Goal: Task Accomplishment & Management: Complete application form

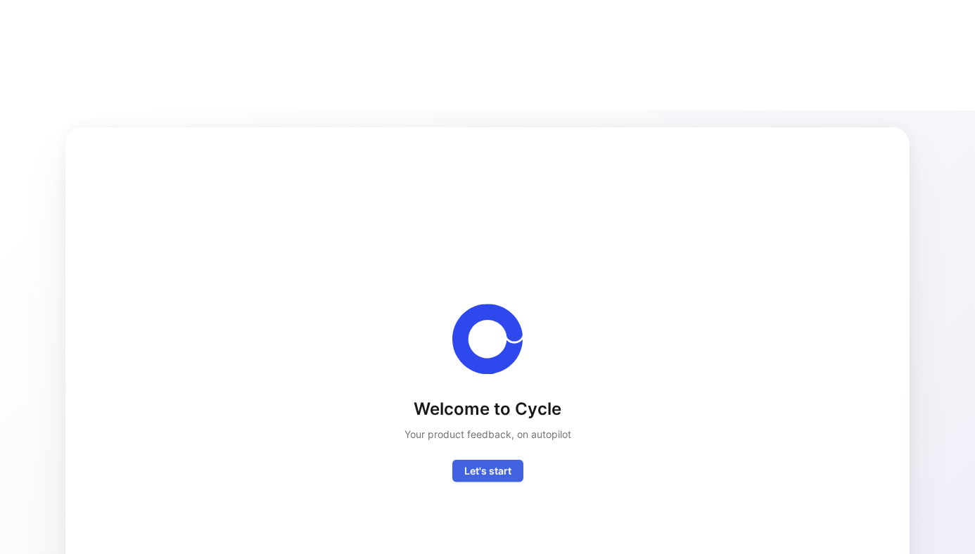
click at [490, 459] on button "Let's start" at bounding box center [487, 470] width 71 height 23
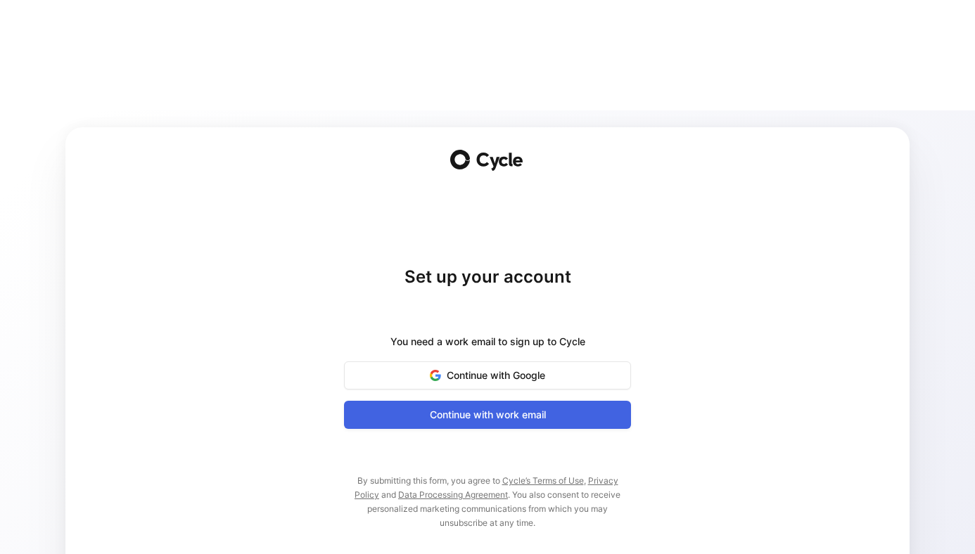
click at [452, 407] on span "Continue with work email" at bounding box center [488, 415] width 252 height 17
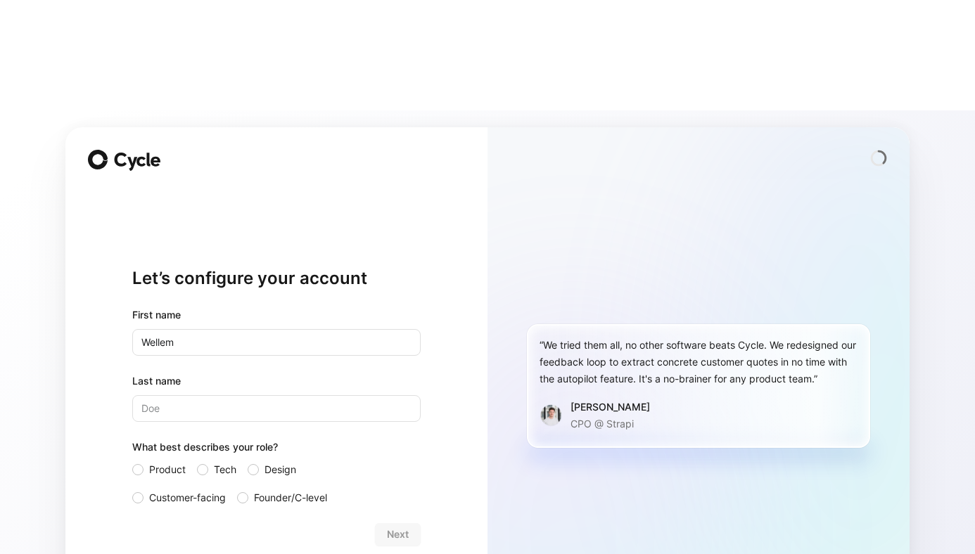
type input "Wellem"
type input "Goudjil"
click at [196, 490] on span "Customer-facing" at bounding box center [187, 498] width 77 height 17
click at [132, 490] on input "Customer-facing" at bounding box center [132, 490] width 0 height 0
click at [405, 526] on span "Next" at bounding box center [398, 534] width 22 height 17
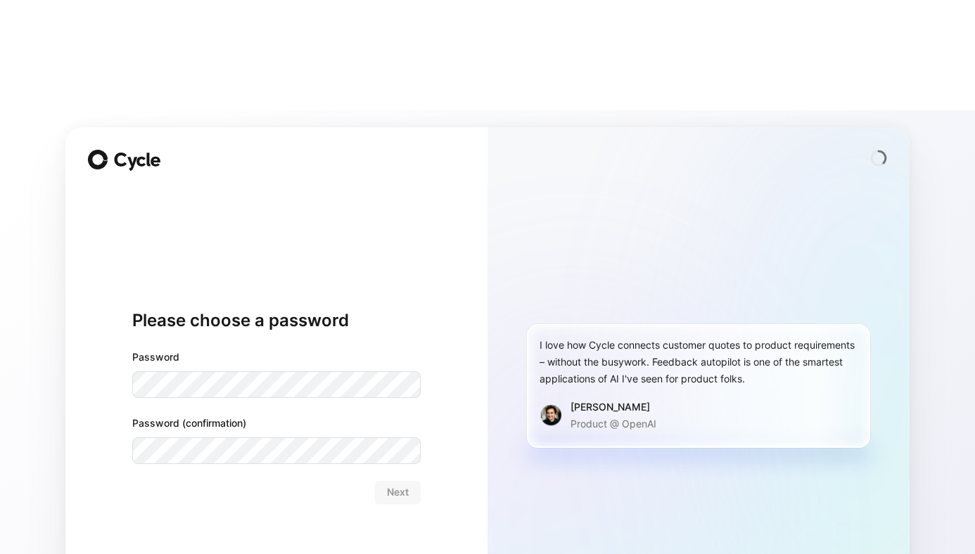
click at [303, 349] on label "Password" at bounding box center [276, 357] width 288 height 17
click at [390, 484] on span "Next" at bounding box center [398, 492] width 22 height 17
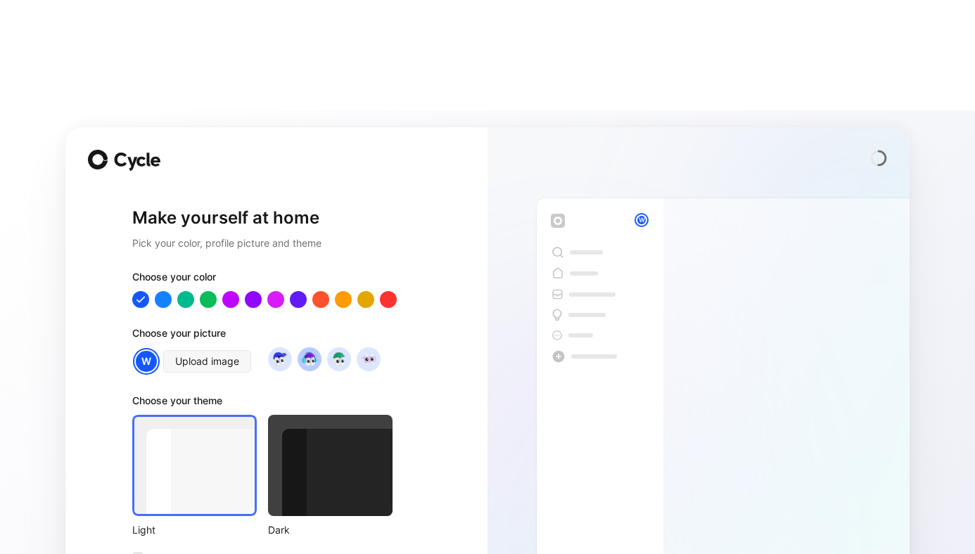
click at [312, 350] on img at bounding box center [309, 359] width 19 height 19
click at [375, 350] on img at bounding box center [368, 359] width 19 height 19
click at [253, 291] on div at bounding box center [253, 300] width 18 height 18
click at [226, 550] on span "Use system preference" at bounding box center [202, 558] width 107 height 17
click at [132, 550] on input "Use system preference" at bounding box center [132, 550] width 0 height 0
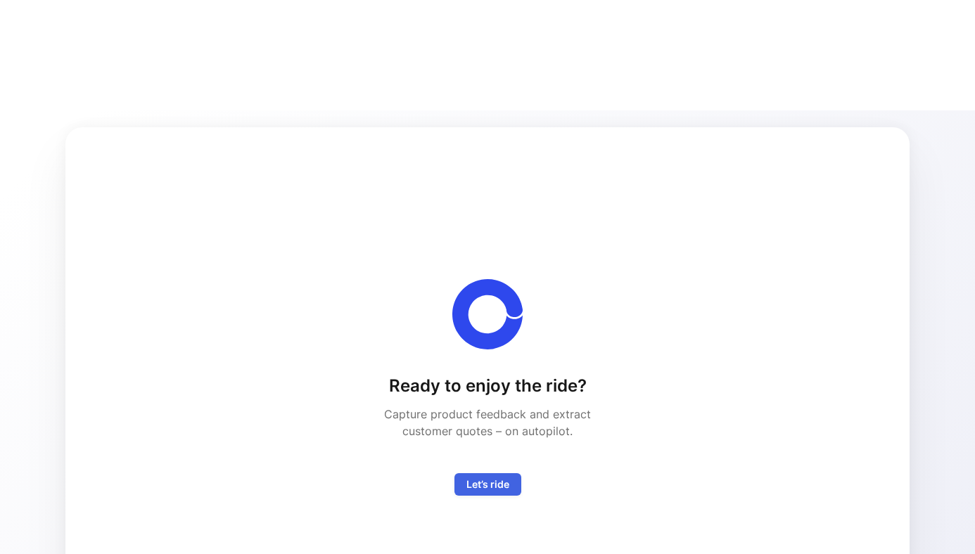
click at [477, 476] on span "Let’s ride" at bounding box center [487, 484] width 43 height 17
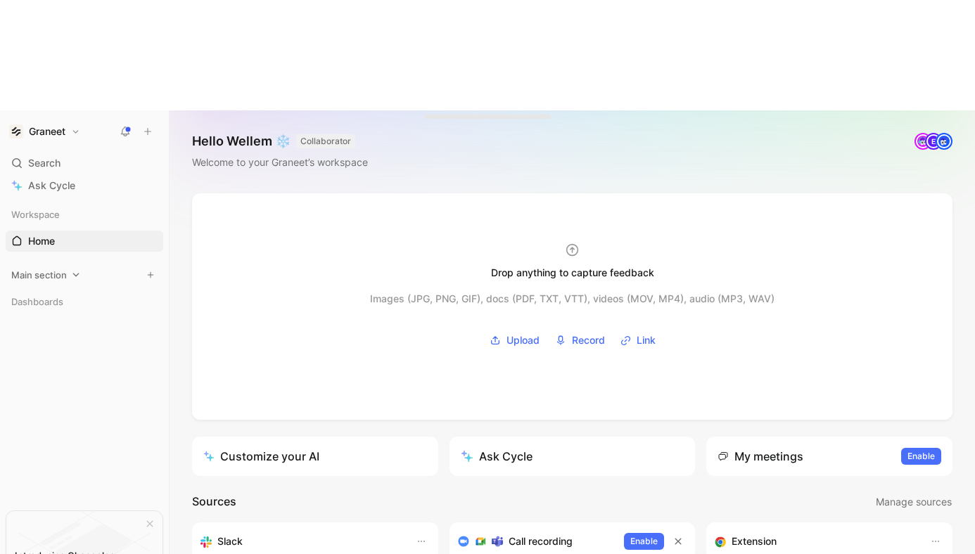
click at [34, 265] on div "Main section" at bounding box center [85, 275] width 158 height 21
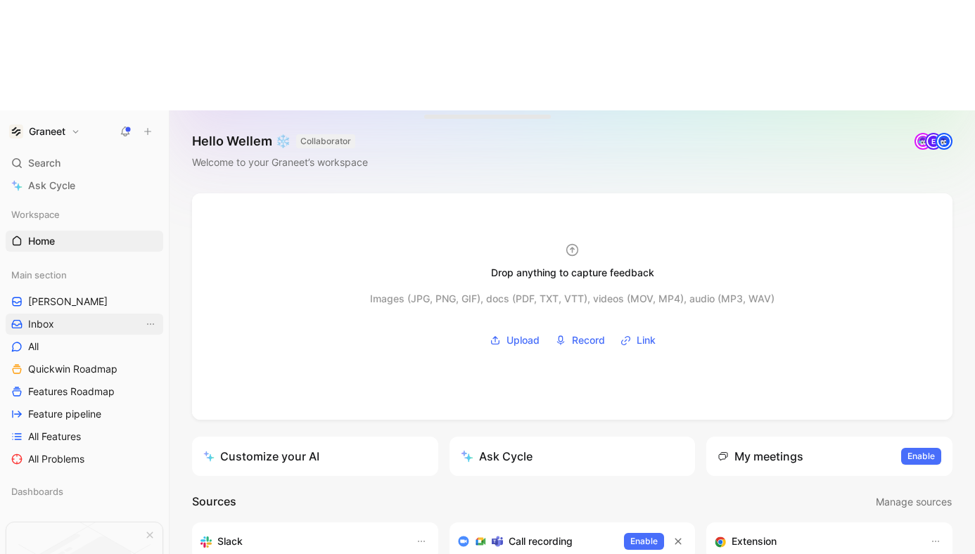
click at [49, 317] on span "Inbox" at bounding box center [41, 324] width 26 height 14
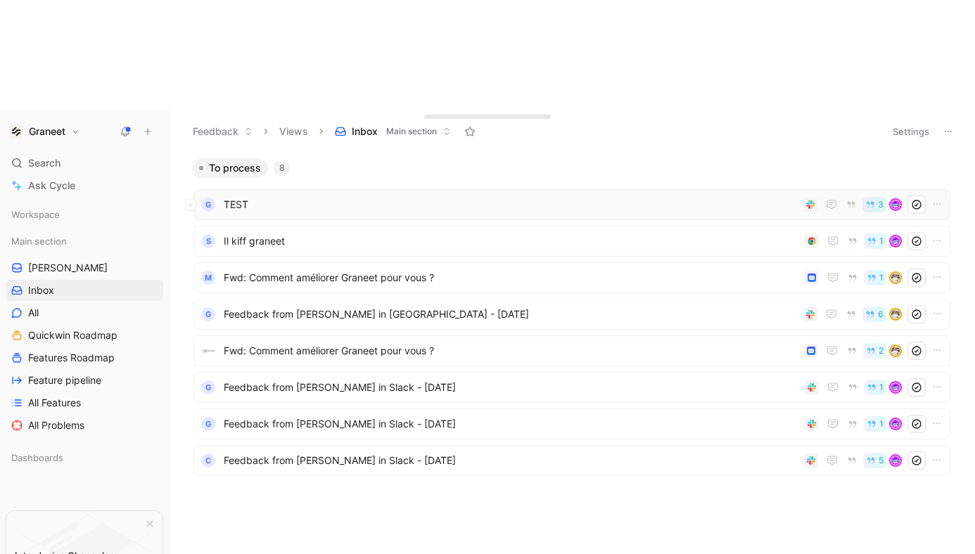
click at [255, 196] on span "TEST" at bounding box center [511, 204] width 574 height 17
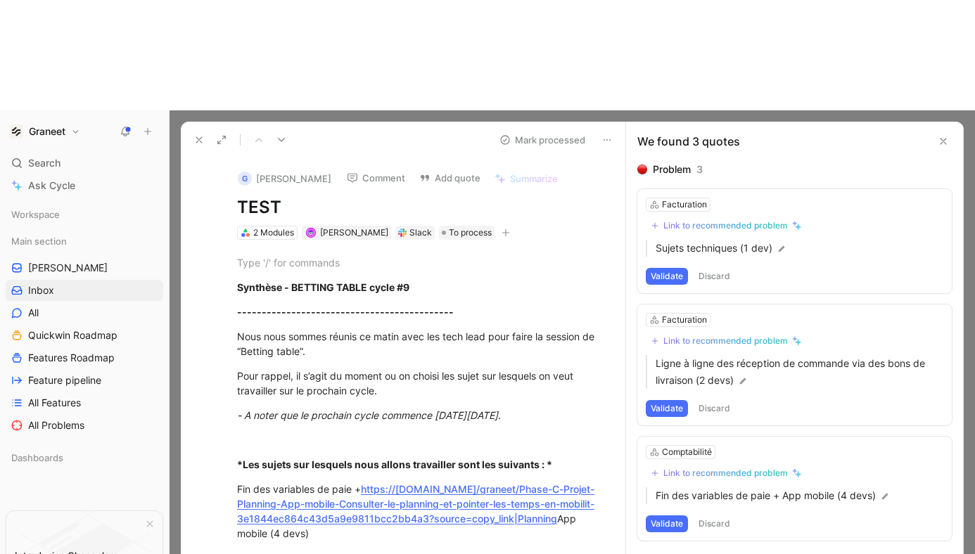
click at [942, 136] on icon at bounding box center [943, 141] width 11 height 11
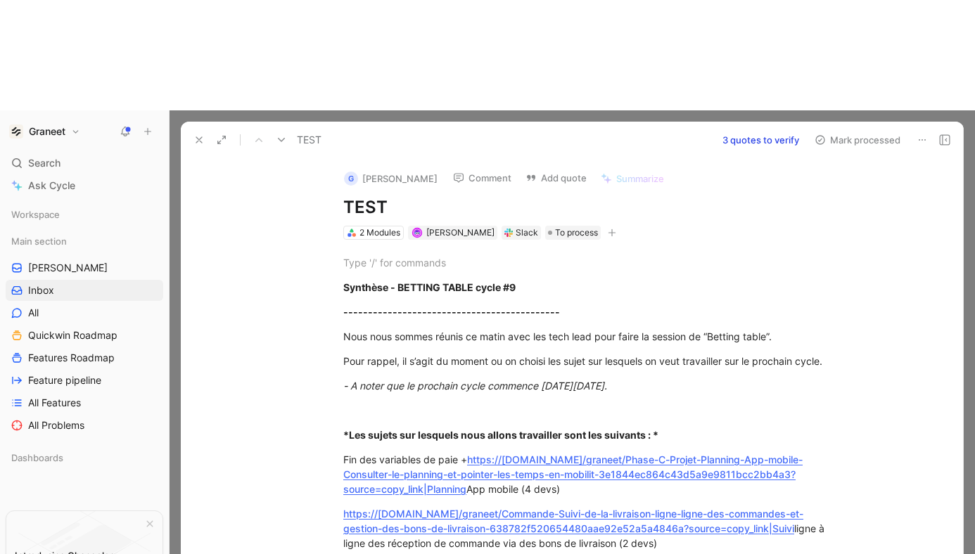
click at [201, 134] on icon at bounding box center [198, 139] width 11 height 11
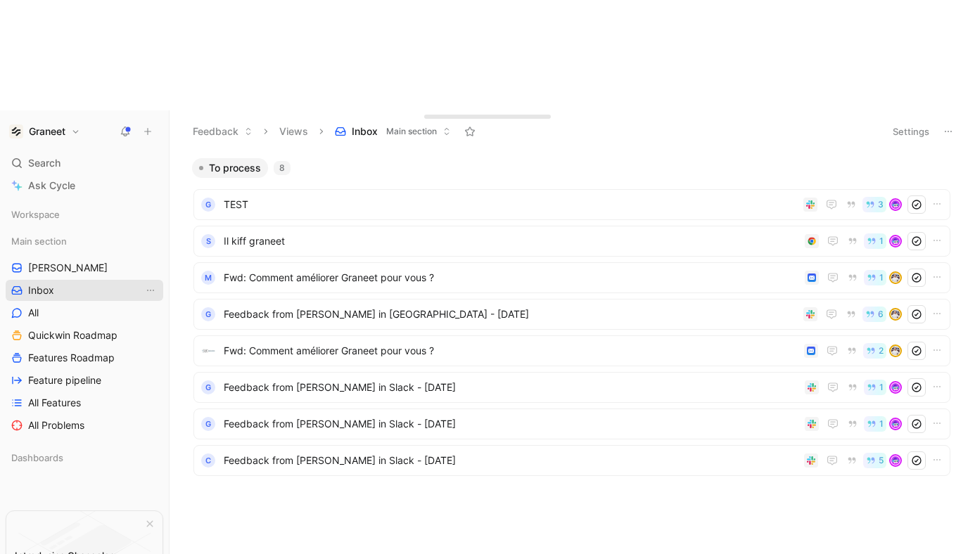
click at [68, 280] on link "Inbox" at bounding box center [85, 290] width 158 height 21
